Goal: Information Seeking & Learning: Check status

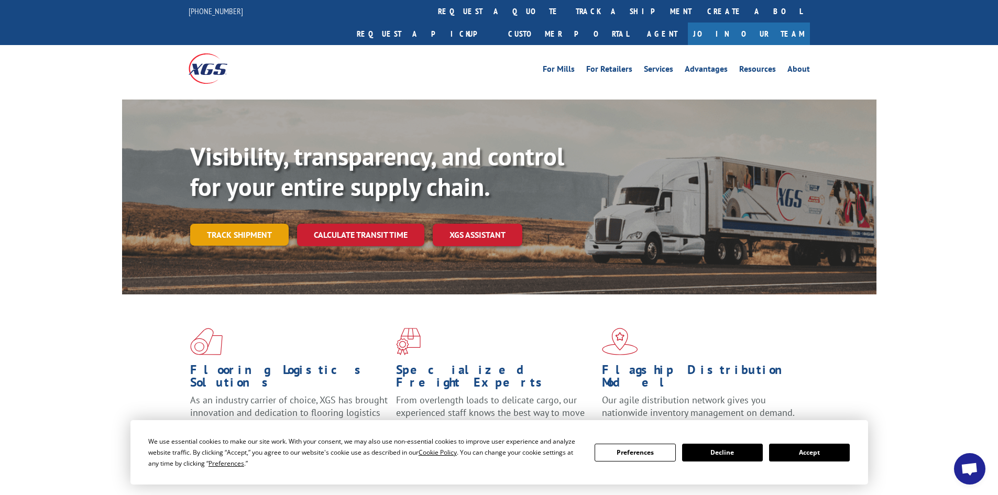
click at [258, 224] on link "Track shipment" at bounding box center [239, 235] width 99 height 22
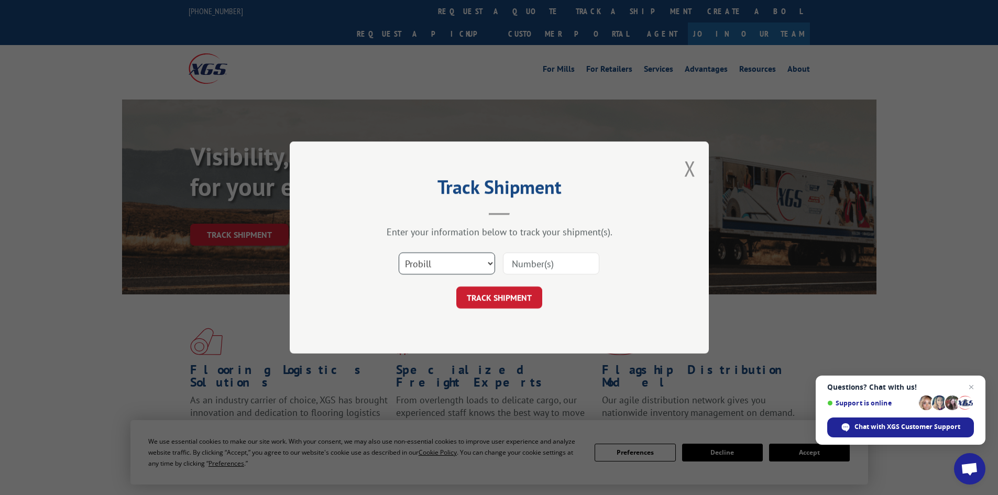
click at [487, 269] on select "Select category... Probill BOL PO" at bounding box center [447, 264] width 96 height 22
select select "po"
click at [399, 253] on select "Select category... Probill BOL PO" at bounding box center [447, 264] width 96 height 22
click at [530, 268] on input at bounding box center [551, 264] width 96 height 22
click at [565, 267] on input at bounding box center [551, 264] width 96 height 22
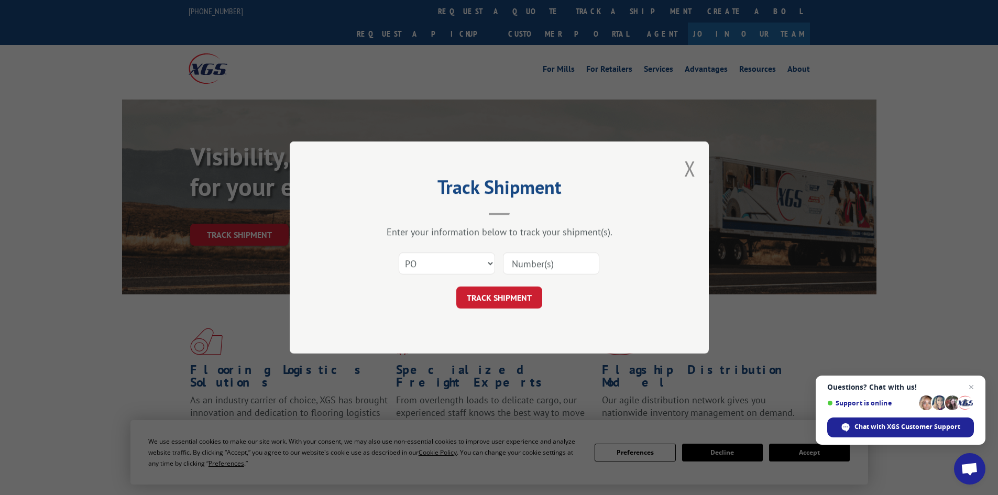
paste input "03544536"
type input "03544536"
click at [516, 299] on button "TRACK SHIPMENT" at bounding box center [499, 298] width 86 height 22
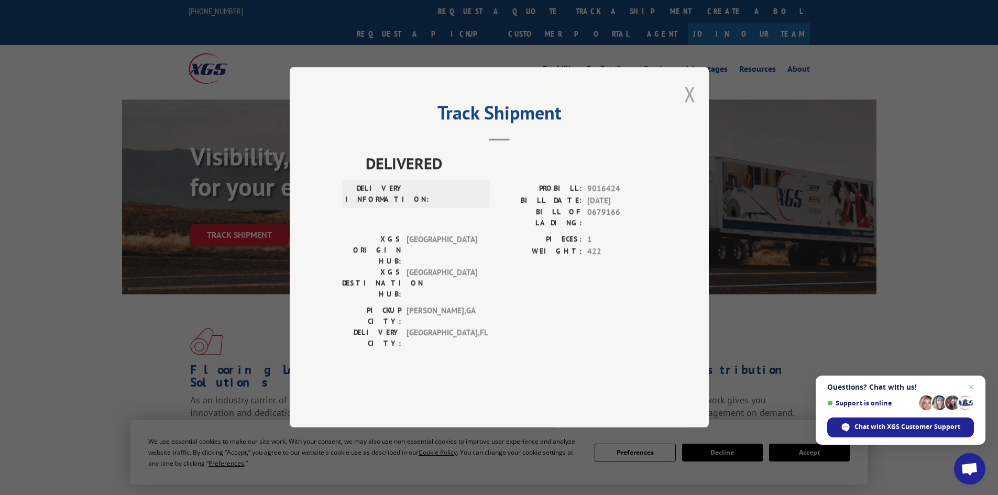
click at [692, 108] on button "Close modal" at bounding box center [690, 94] width 12 height 28
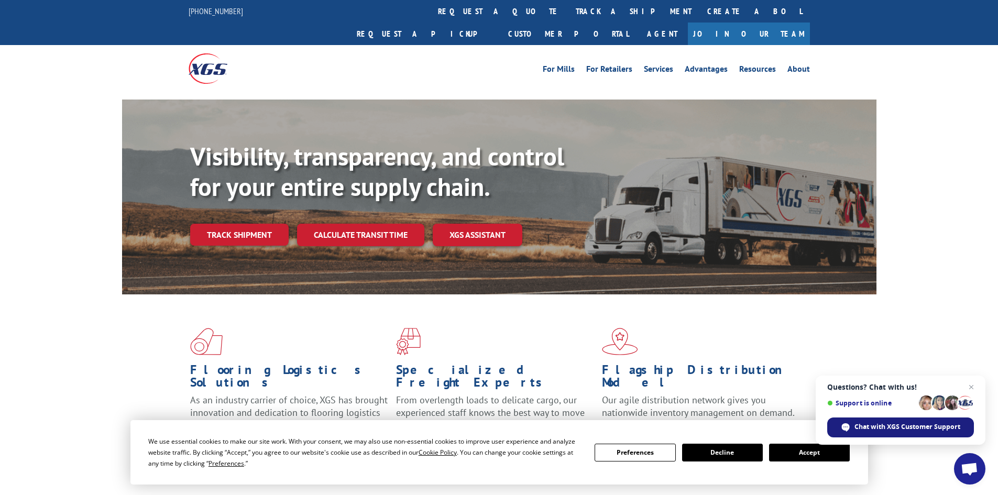
click at [878, 425] on span "Chat with XGS Customer Support" at bounding box center [908, 426] width 106 height 9
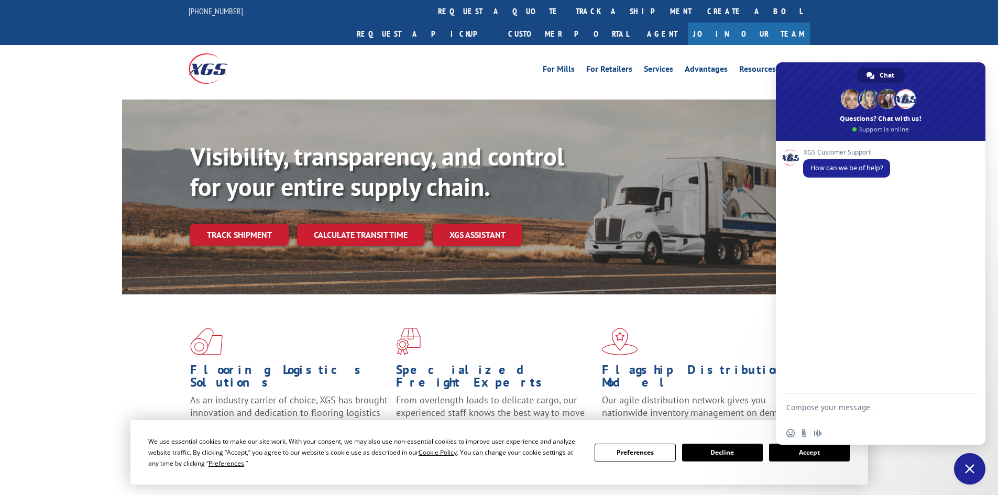
click at [714, 294] on div "Flooring Logistics Solutions As an industry carrier of choice, XGS has brought …" at bounding box center [499, 390] width 755 height 192
click at [874, 45] on div "For [PERSON_NAME] For Retailers Services Advantages Resources About For [PERSON…" at bounding box center [499, 68] width 998 height 47
click at [444, 253] on div "Visibility, transparency, and control for your entire supply chain. Track shipm…" at bounding box center [533, 214] width 686 height 146
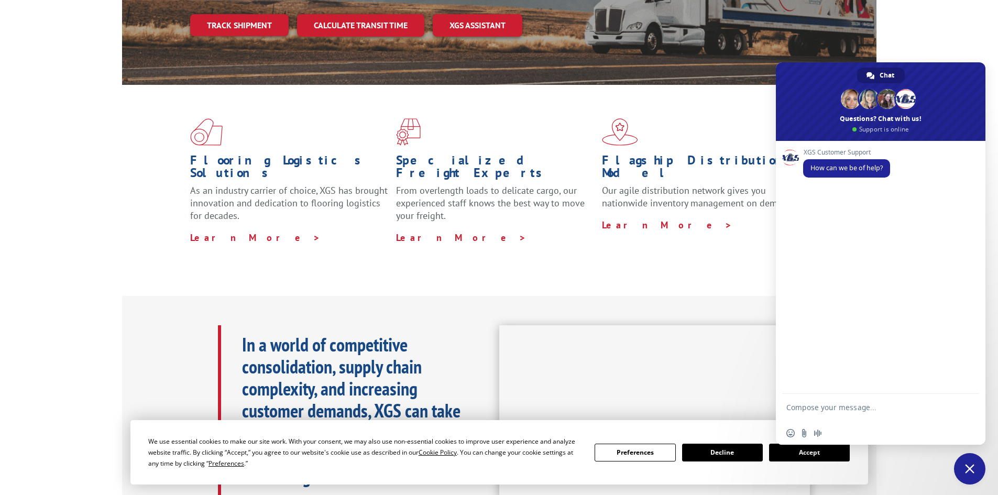
click at [799, 397] on form at bounding box center [869, 409] width 166 height 30
click at [800, 406] on textarea "Compose your message..." at bounding box center [869, 412] width 166 height 19
click at [799, 411] on textarea "Compose your message..." at bounding box center [869, 412] width 166 height 19
click at [717, 203] on div "Flagship Distribution Model Our agile distribution network gives you nationwide…" at bounding box center [705, 180] width 206 height 125
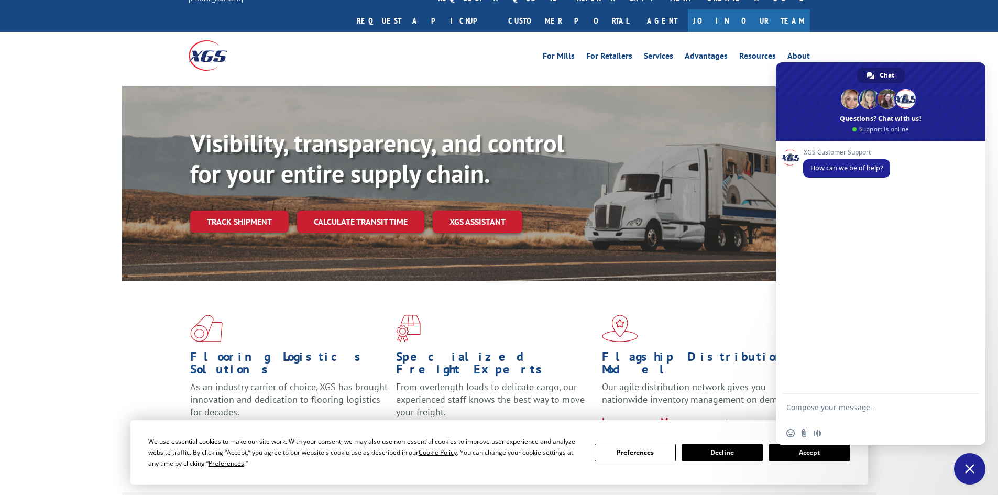
scroll to position [0, 0]
